Goal: Transaction & Acquisition: Obtain resource

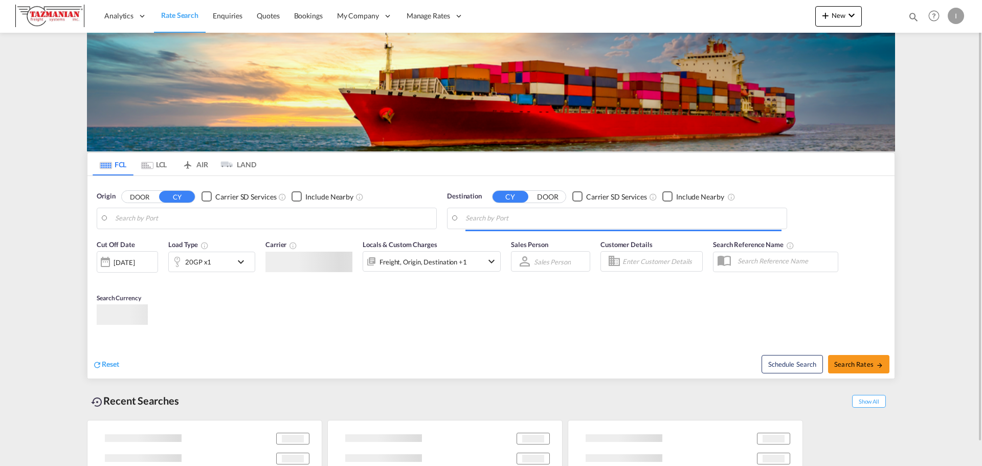
type input "[GEOGRAPHIC_DATA], [GEOGRAPHIC_DATA]"
type input "[GEOGRAPHIC_DATA], [GEOGRAPHIC_DATA], USHOU"
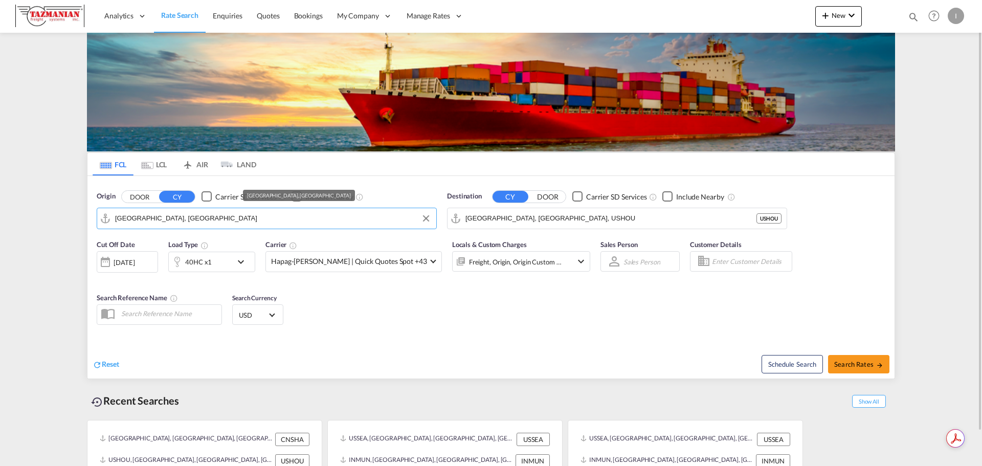
click at [220, 226] on md-autocomplete-wrap "[GEOGRAPHIC_DATA], [GEOGRAPHIC_DATA]" at bounding box center [273, 221] width 316 height 20
click at [210, 222] on input "[GEOGRAPHIC_DATA], [GEOGRAPHIC_DATA]" at bounding box center [273, 218] width 316 height 15
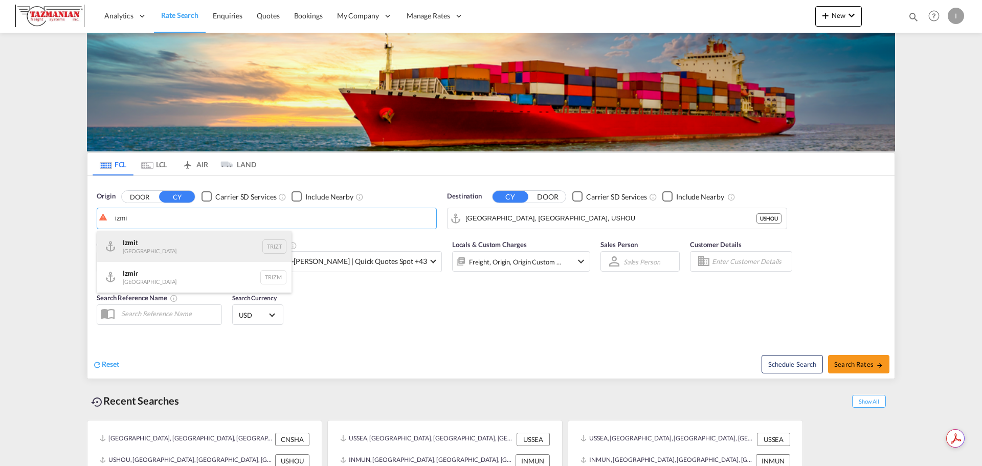
click at [208, 241] on div "Izmi t Turkey TRIZT" at bounding box center [194, 246] width 194 height 31
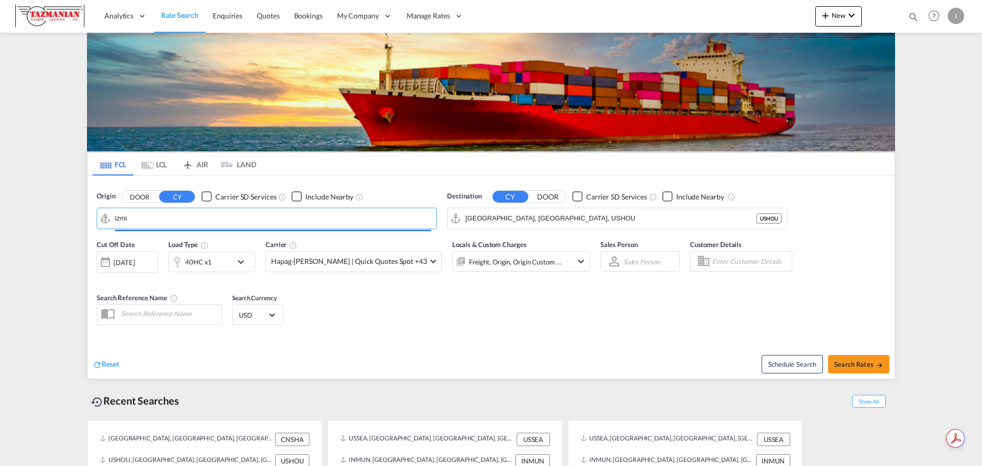
type input "Izmit, TRIZT"
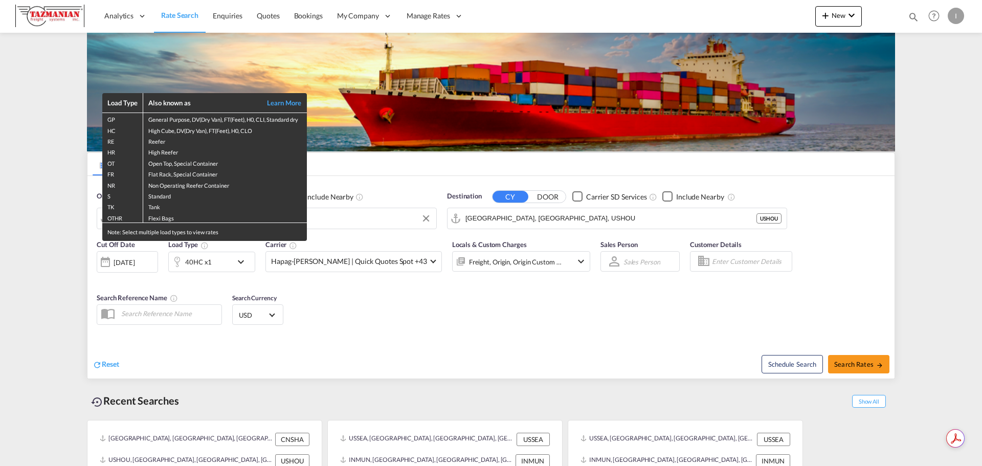
click at [351, 304] on div "Load Type Also known as Learn More GP General Purpose, DV(Dry Van), FT(Feet), H…" at bounding box center [491, 233] width 982 height 466
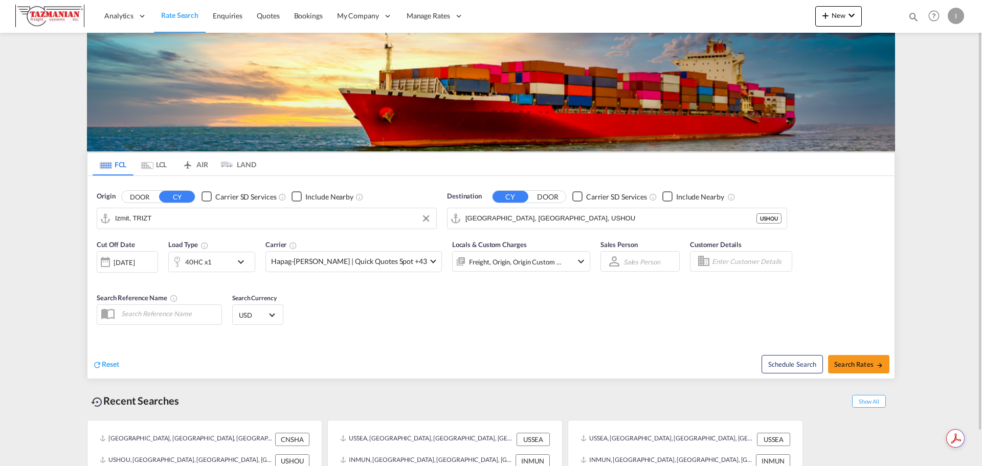
click at [228, 267] on div "40HC x1" at bounding box center [200, 262] width 63 height 20
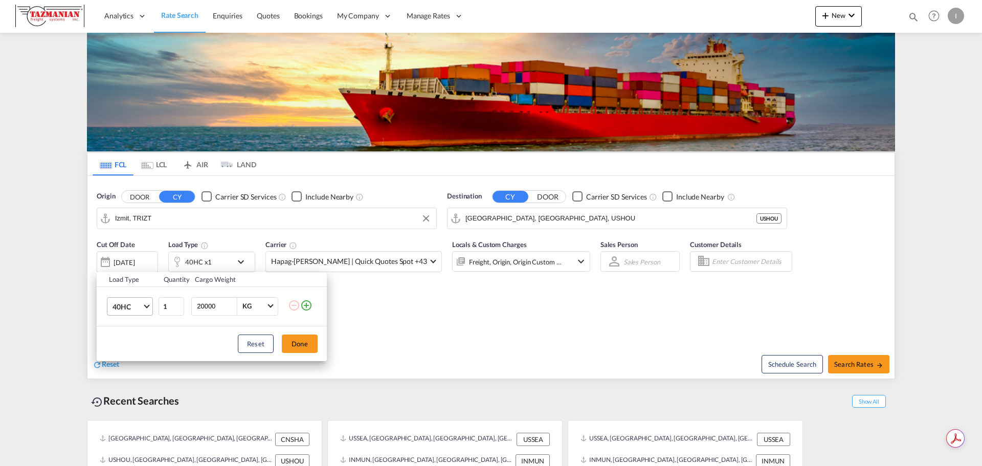
click at [142, 305] on md-select-value "40HC" at bounding box center [132, 306] width 41 height 17
click at [128, 301] on div "20FR" at bounding box center [121, 299] width 17 height 10
click at [231, 302] on input "20001" at bounding box center [216, 306] width 41 height 17
click at [231, 302] on input "20002" at bounding box center [216, 306] width 41 height 17
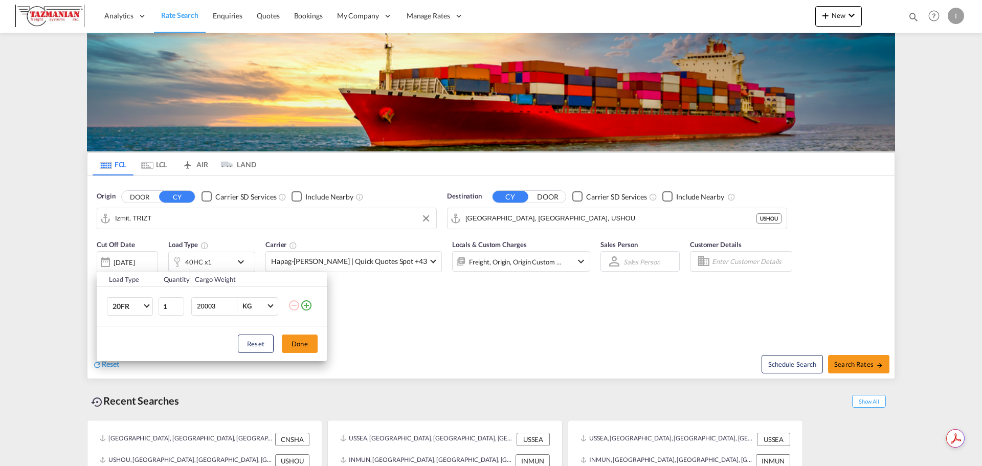
click at [231, 302] on input "20003" at bounding box center [216, 306] width 41 height 17
drag, startPoint x: 216, startPoint y: 303, endPoint x: 190, endPoint y: 308, distance: 26.6
click at [190, 308] on td "20003 KG KG" at bounding box center [238, 305] width 99 height 39
type input "25000"
click at [299, 343] on button "Done" at bounding box center [300, 344] width 36 height 18
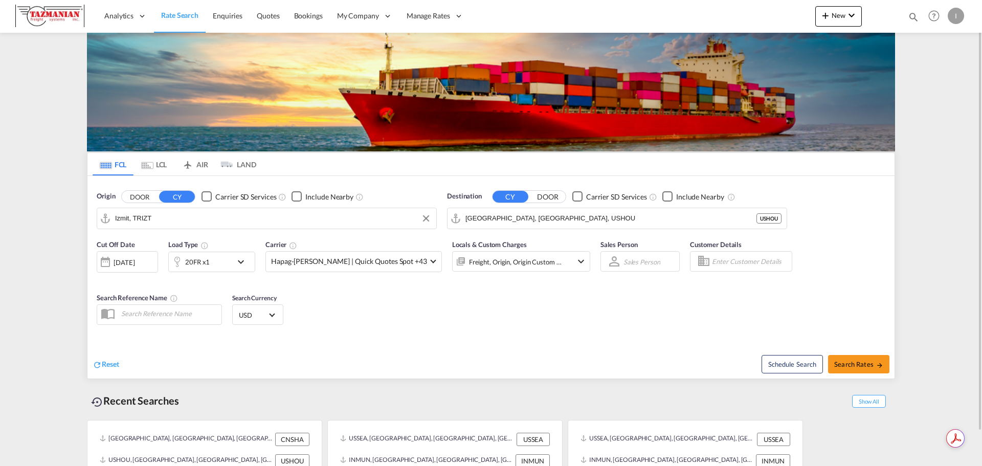
click at [92, 262] on div "Cut Off Date [DATE] [DATE] Load Type 20FR x1 Carrier Hapag-[PERSON_NAME] | Quic…" at bounding box center [344, 260] width 504 height 53
click at [112, 263] on div at bounding box center [105, 262] width 16 height 20
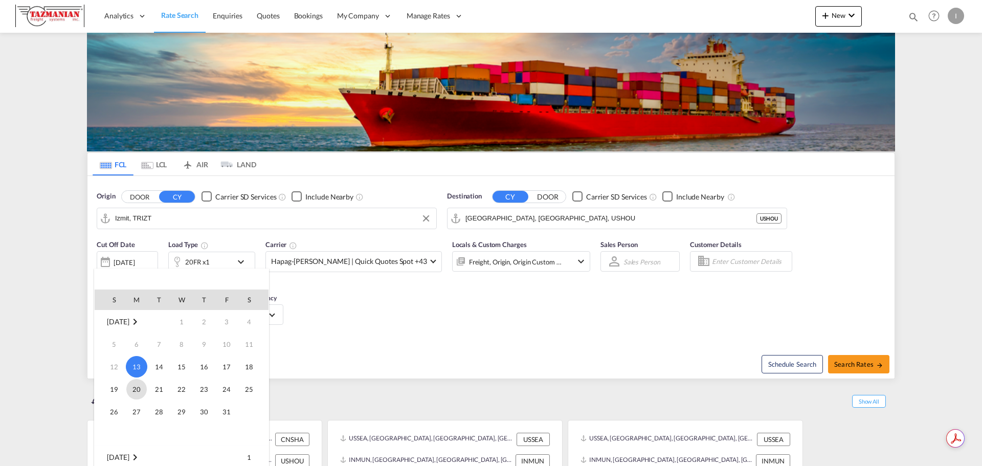
click at [134, 390] on span "20" at bounding box center [136, 389] width 20 height 20
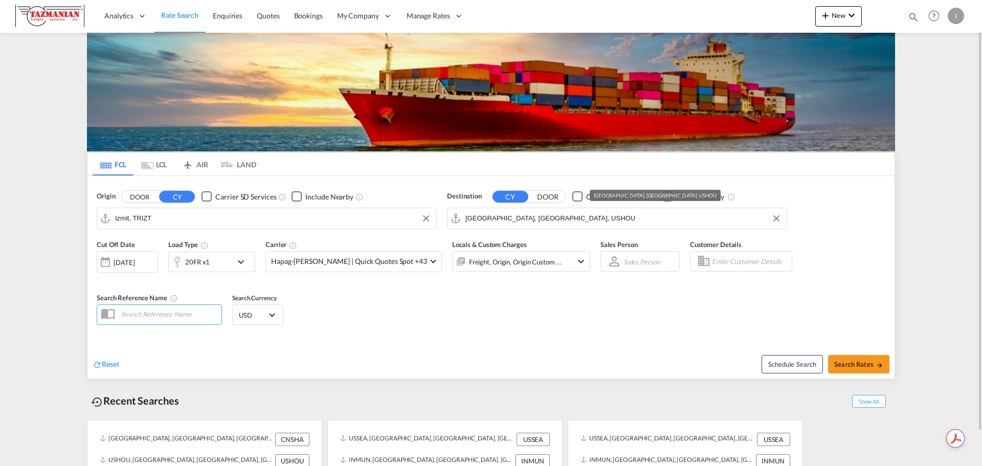
click at [546, 219] on input "[GEOGRAPHIC_DATA], [GEOGRAPHIC_DATA], USHOU" at bounding box center [624, 218] width 316 height 15
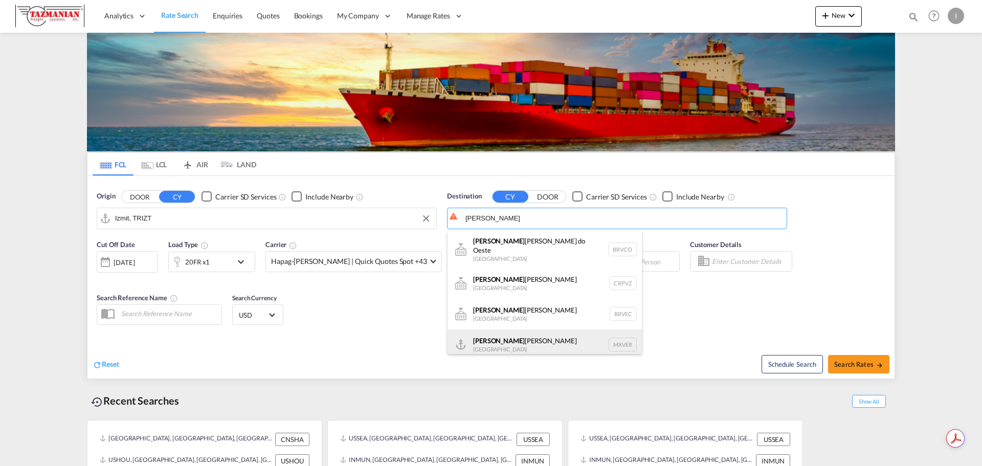
click at [542, 336] on div "[PERSON_NAME] [PERSON_NAME] [GEOGRAPHIC_DATA] MXVER" at bounding box center [545, 344] width 194 height 31
type input "[GEOGRAPHIC_DATA], MXVER"
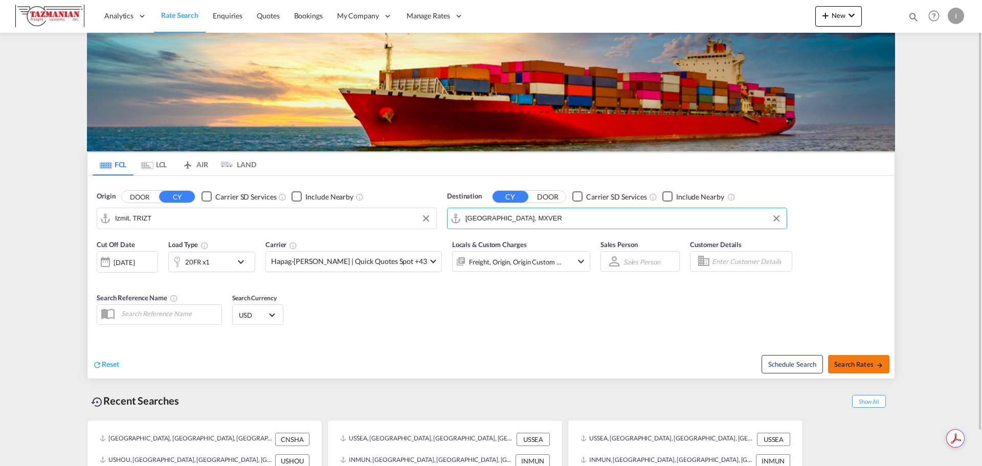
click at [844, 363] on span "Search Rates" at bounding box center [858, 364] width 49 height 8
type input "TRIZT to MXVER / [DATE]"
